Goal: Find specific page/section: Find specific page/section

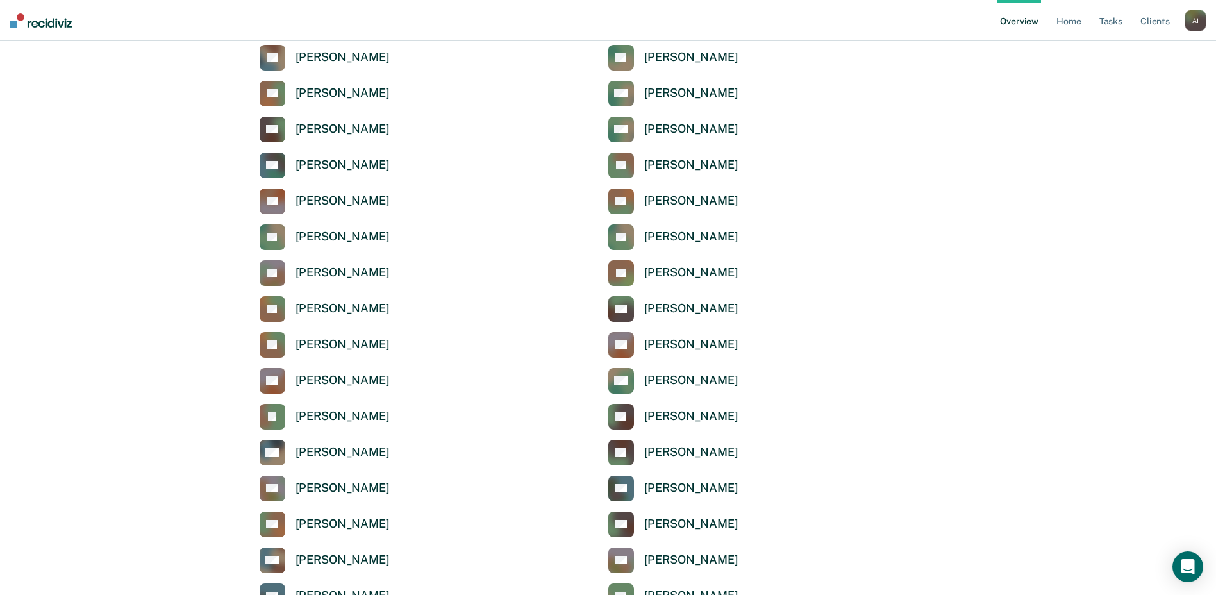
scroll to position [233, 0]
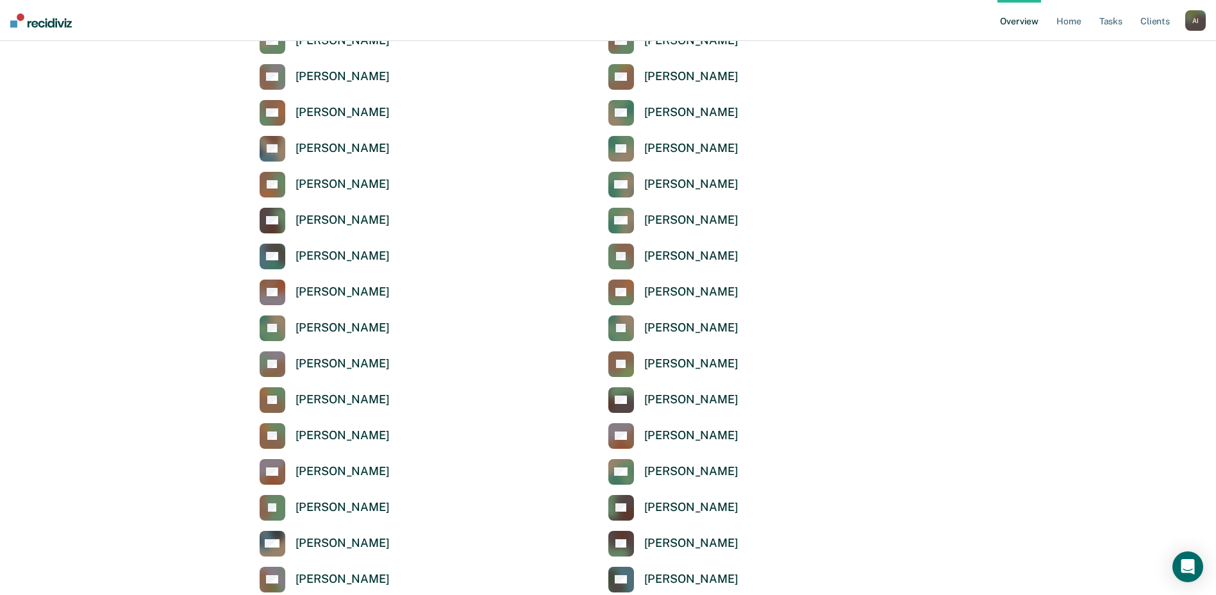
scroll to position [0, 0]
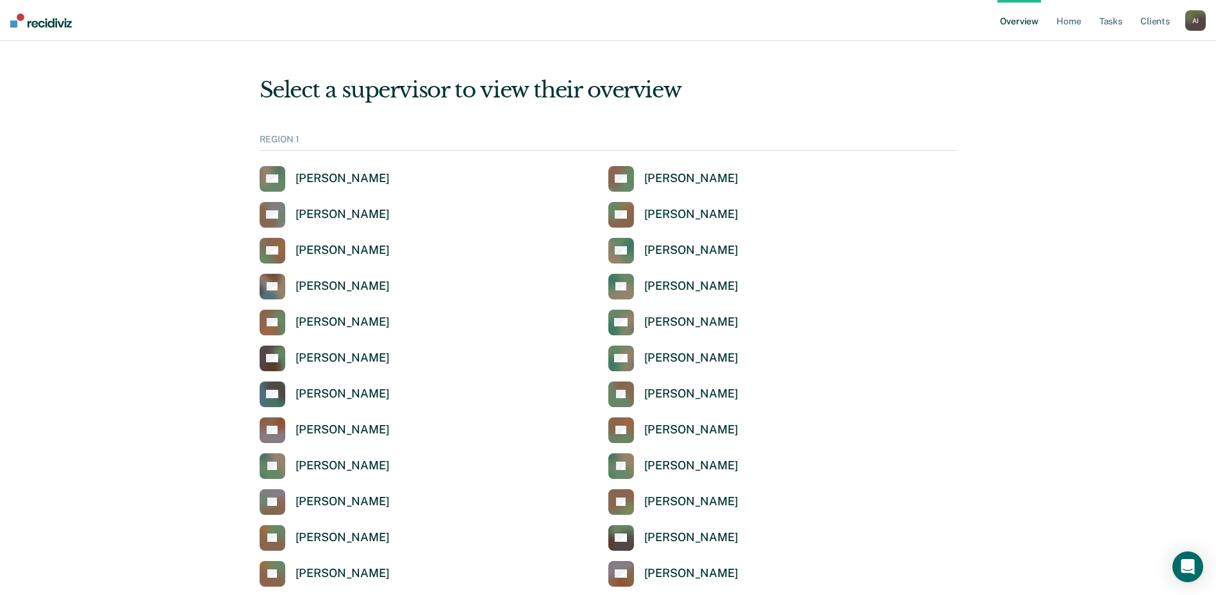
click at [397, 398] on div "DH [PERSON_NAME]" at bounding box center [434, 394] width 349 height 26
click at [1148, 30] on link "Client s" at bounding box center [1155, 20] width 35 height 41
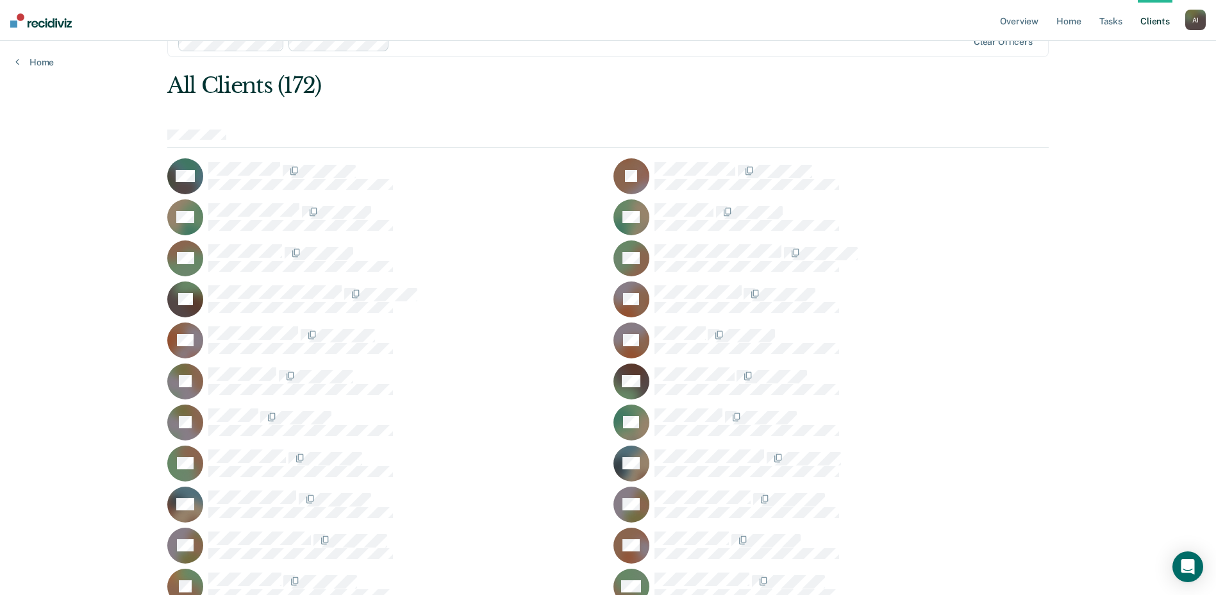
scroll to position [36, 0]
